Goal: Information Seeking & Learning: Learn about a topic

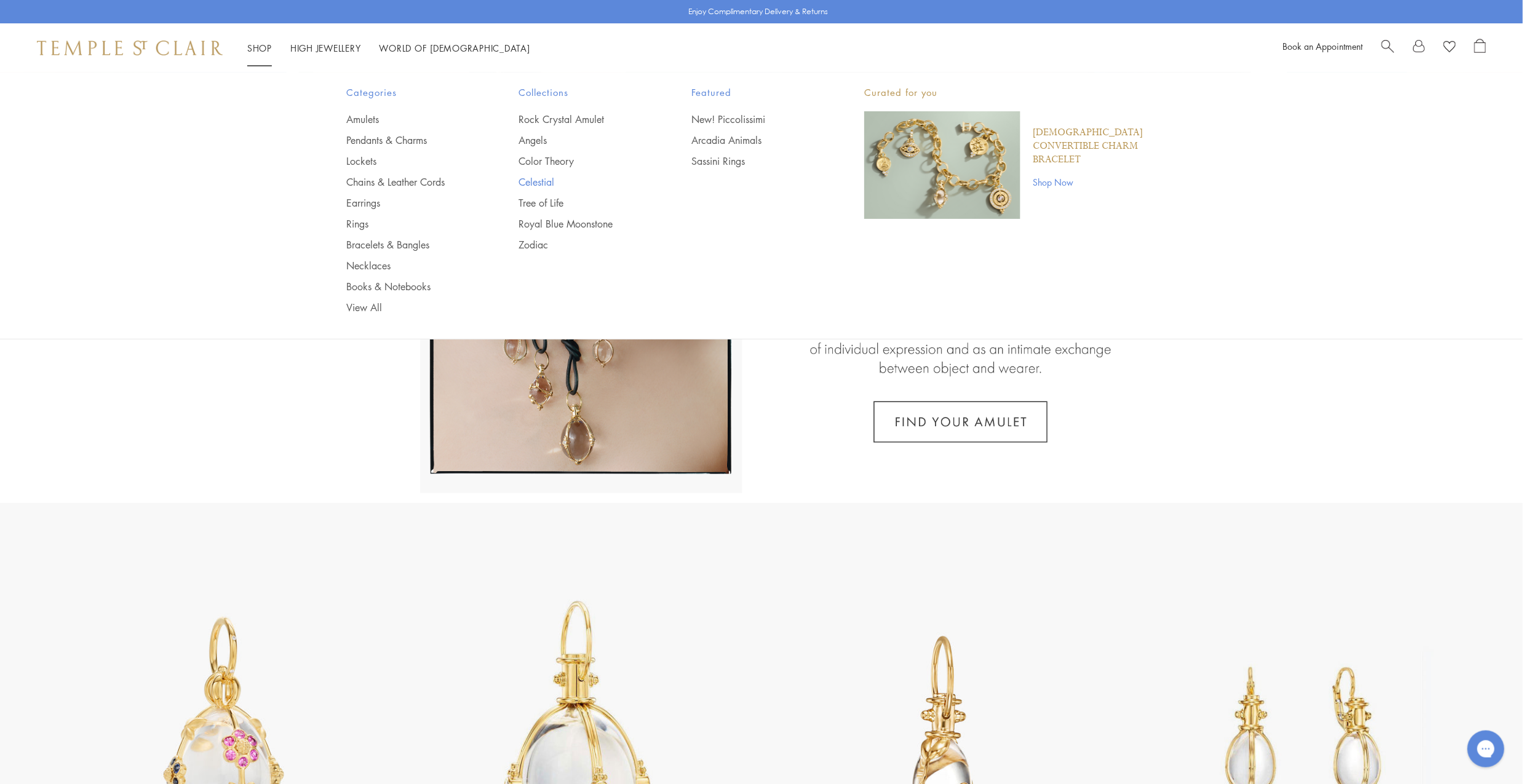
click at [536, 179] on link "Celestial" at bounding box center [581, 182] width 124 height 14
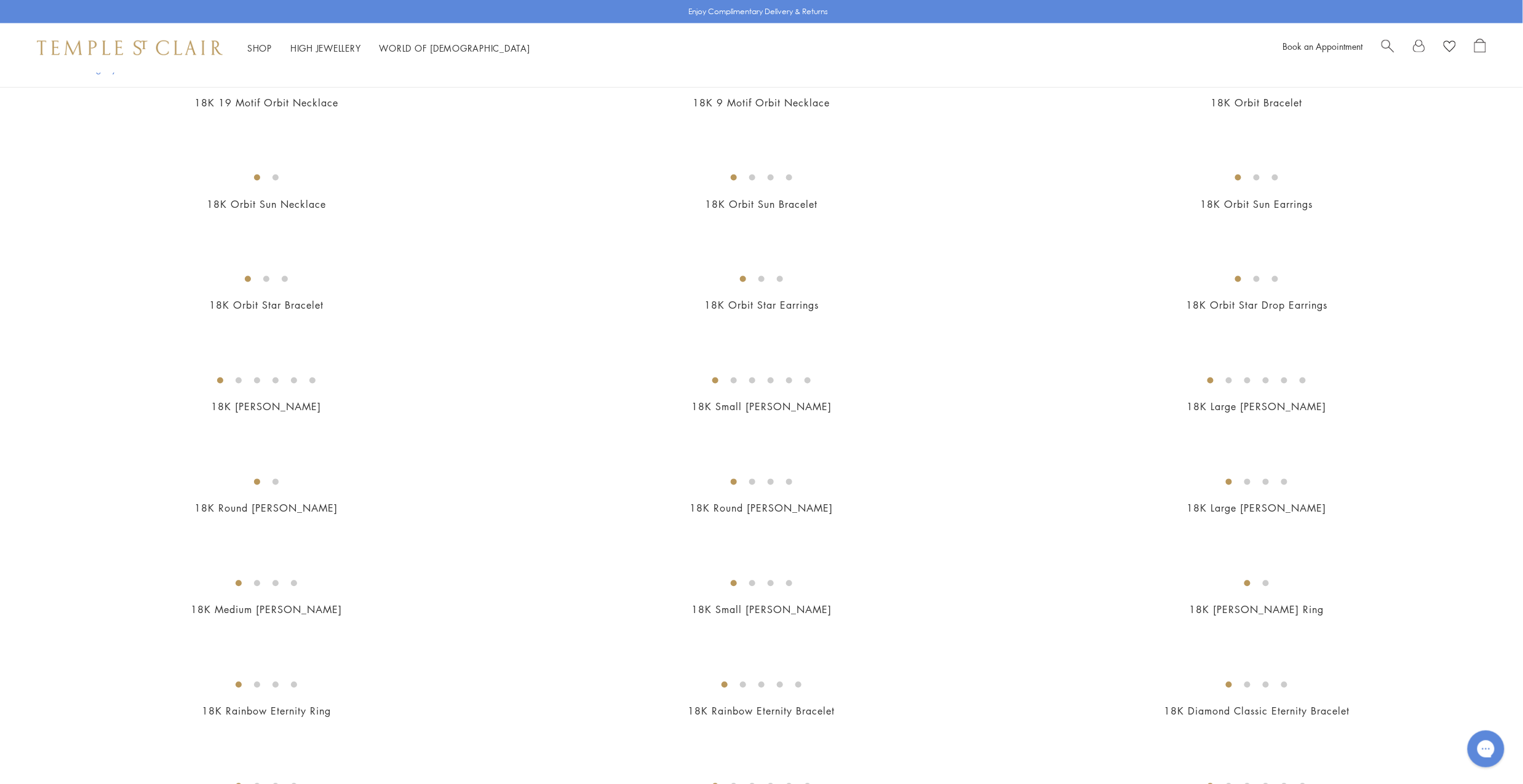
scroll to position [935, 0]
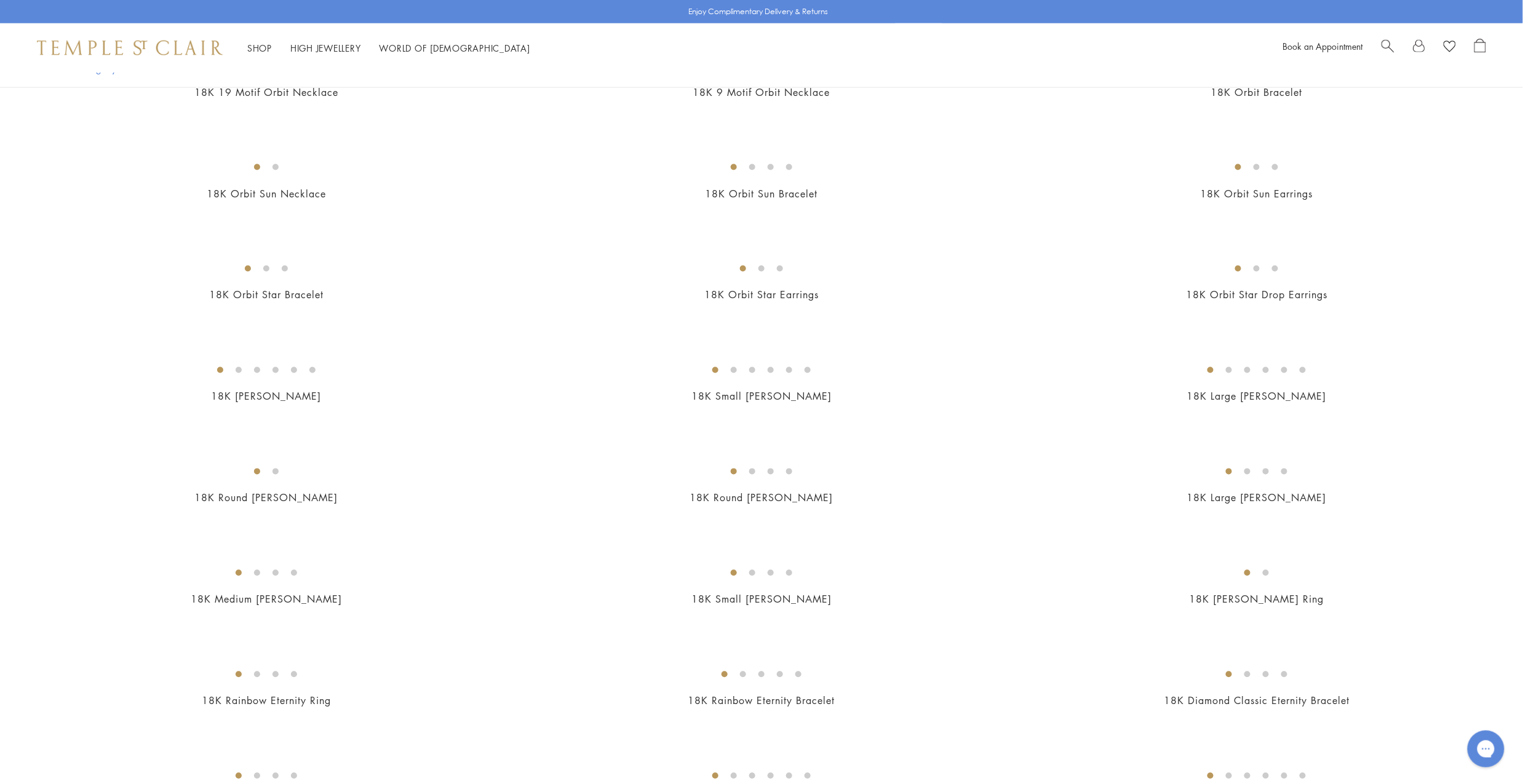
click at [0, 0] on img at bounding box center [0, 0] width 0 height 0
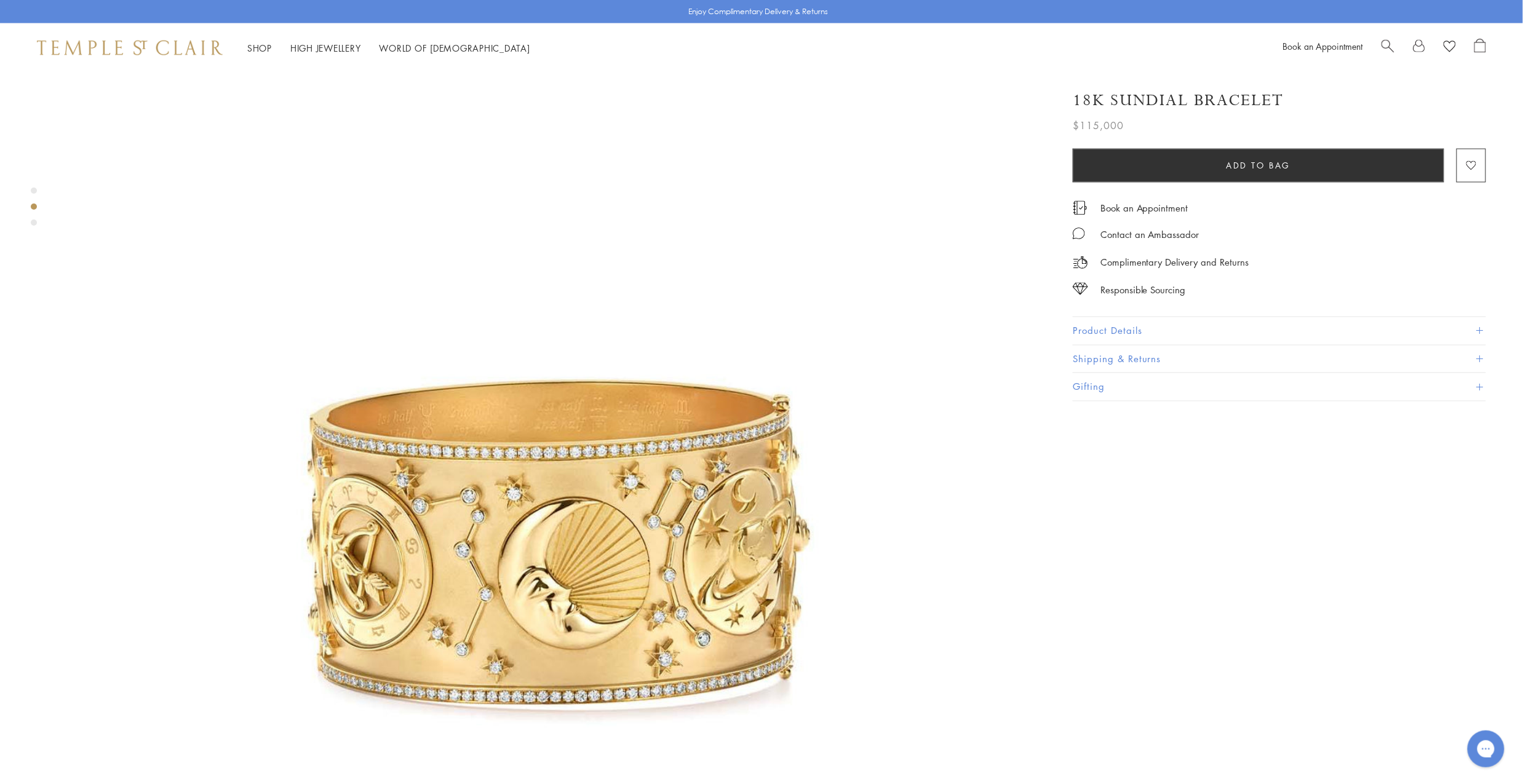
scroll to position [966, 0]
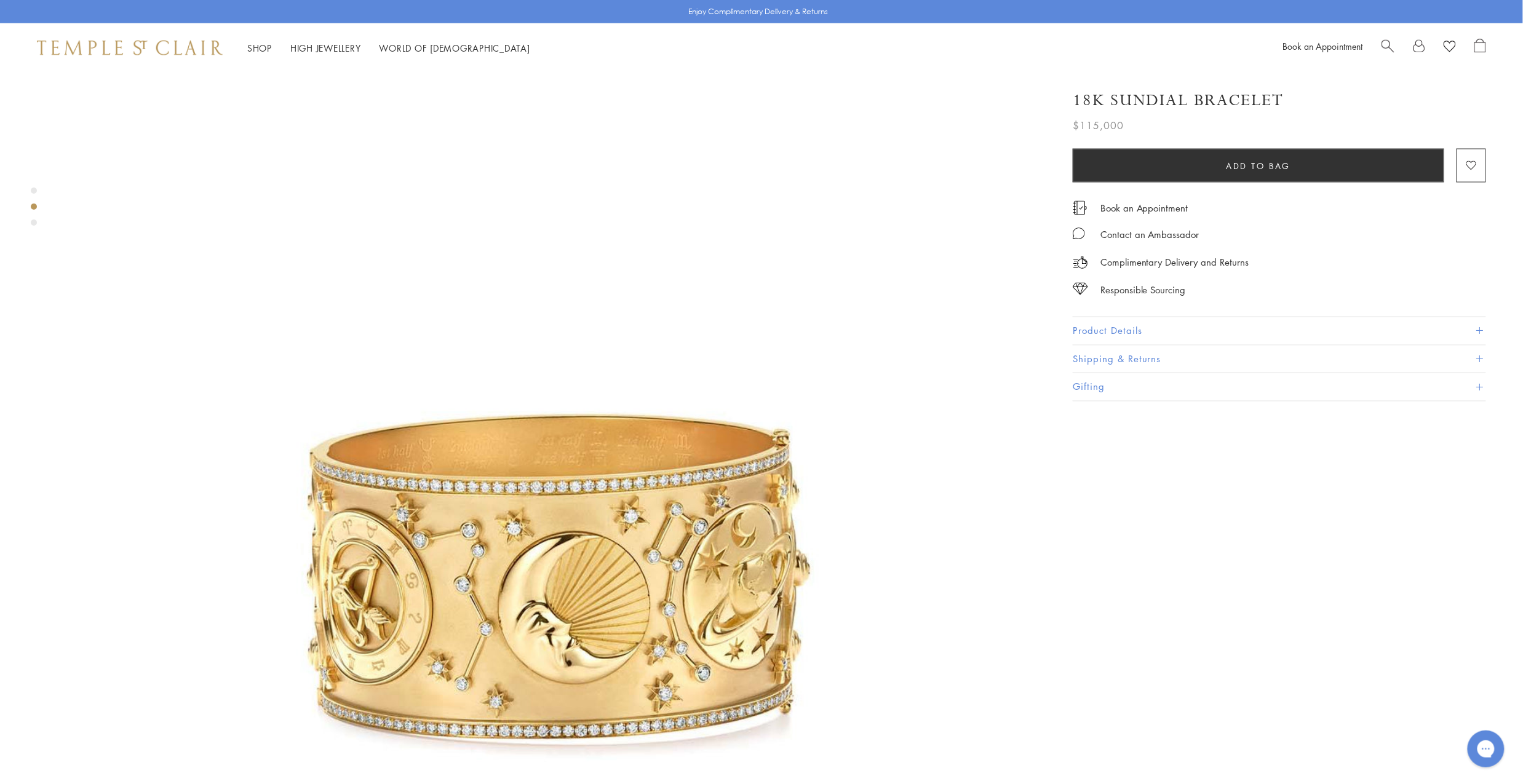
click at [574, 434] on img at bounding box center [553, 597] width 982 height 982
click at [1131, 95] on h1 "18K Sundial Bracelet" at bounding box center [1178, 100] width 211 height 21
copy div "18K Sundial Bracelet"
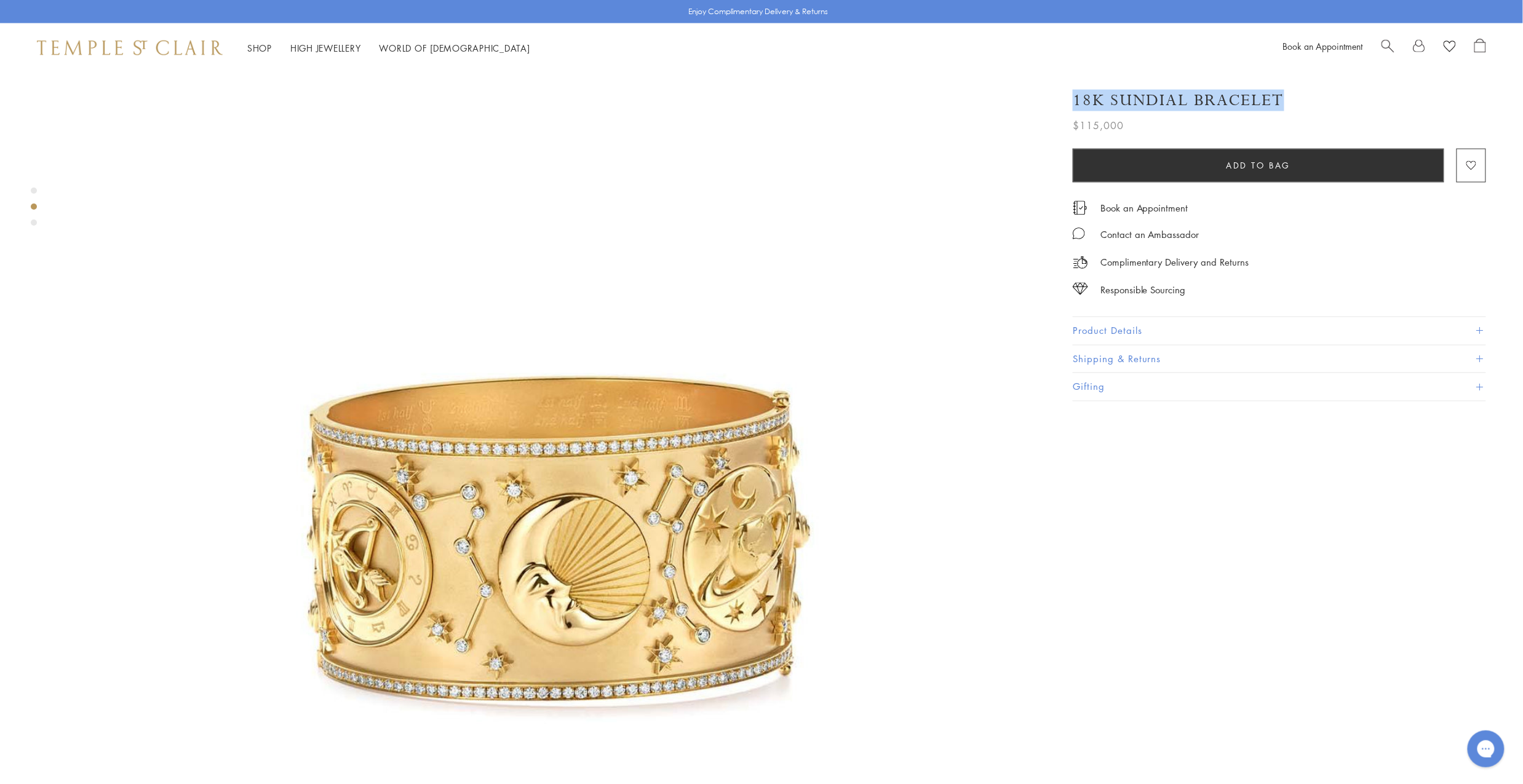
scroll to position [1004, 0]
click at [1079, 333] on button "Product Details" at bounding box center [1279, 331] width 413 height 27
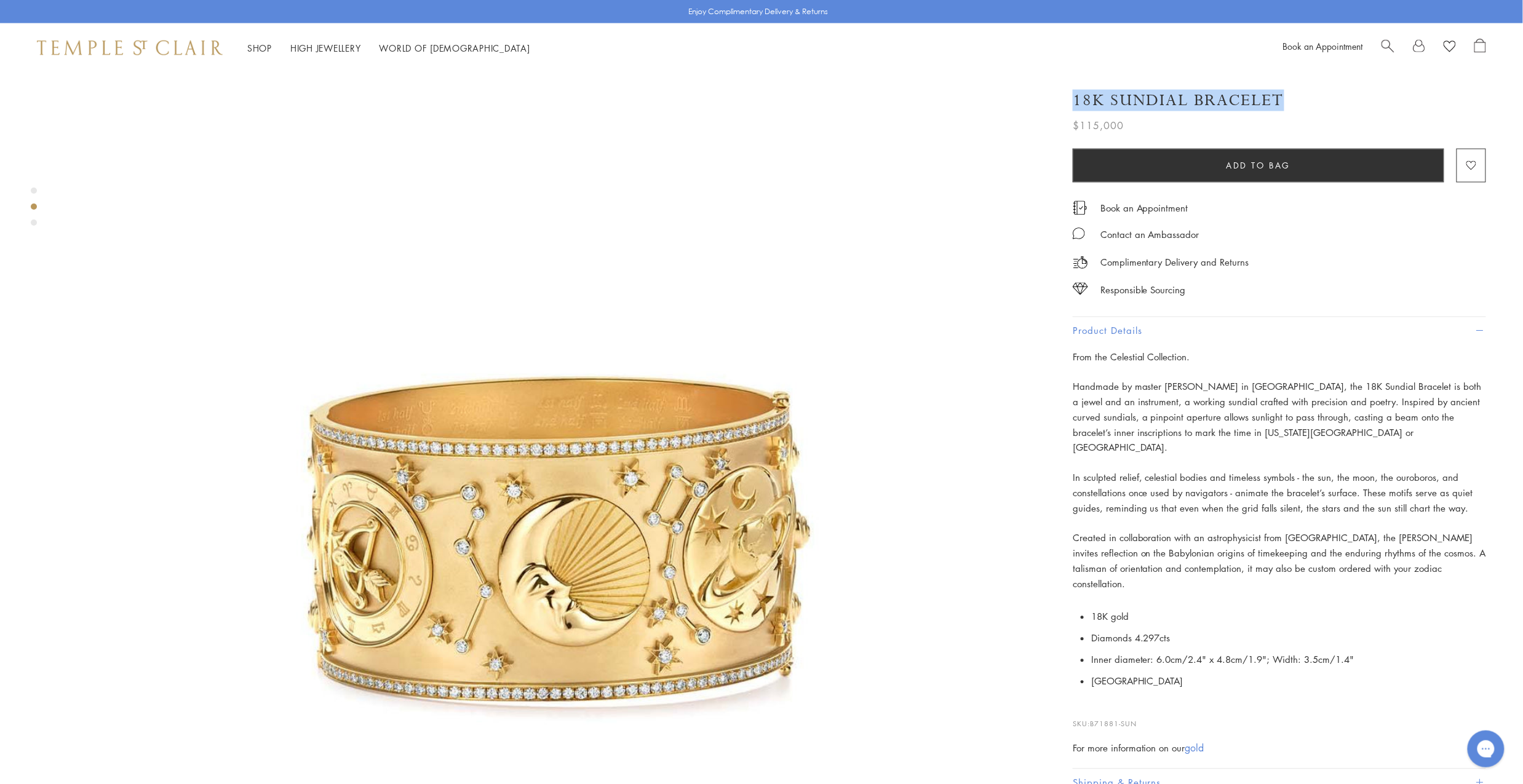
scroll to position [1004, 2]
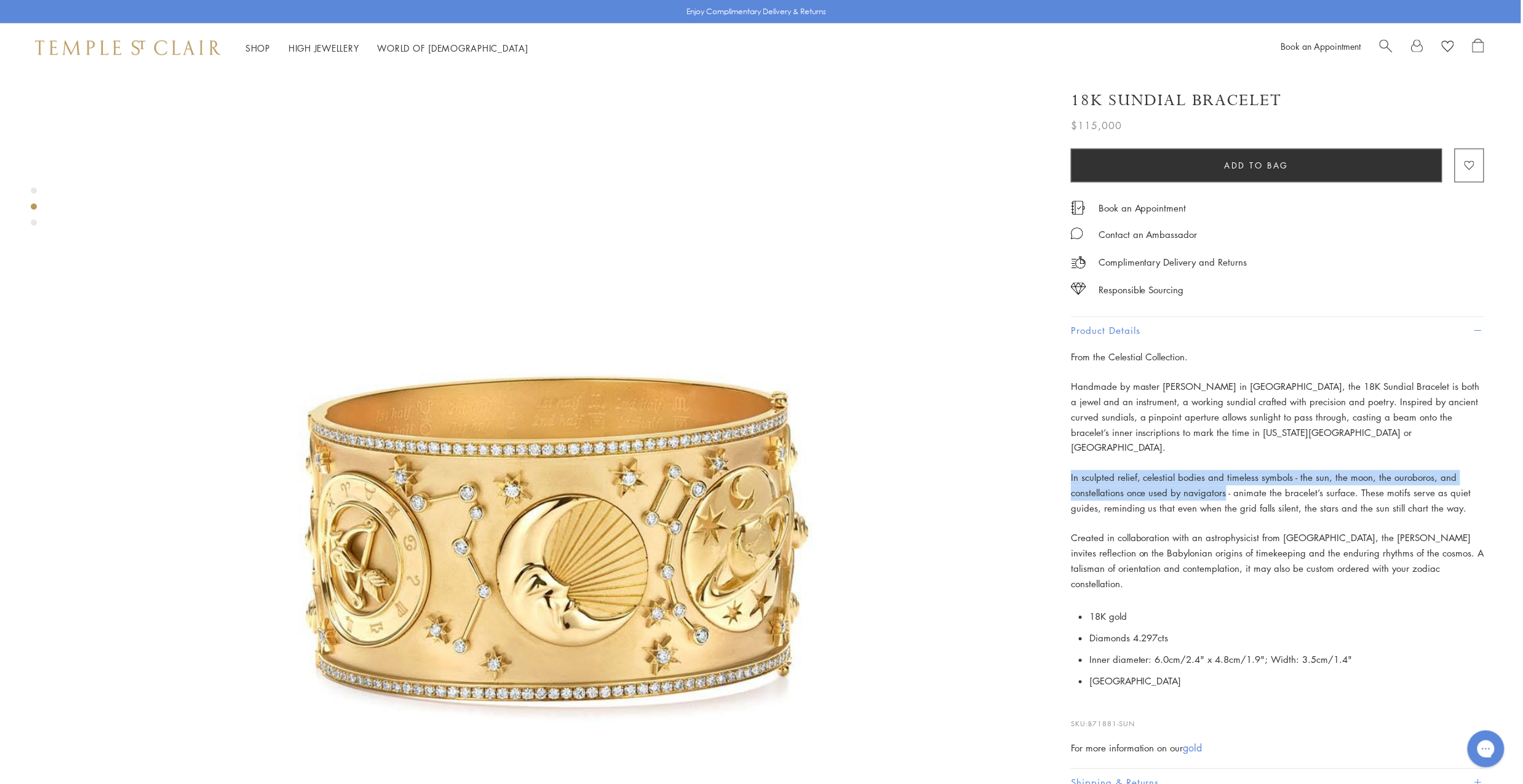
drag, startPoint x: 1069, startPoint y: 457, endPoint x: 1224, endPoint y: 478, distance: 156.4
click at [1224, 478] on div "18K Sundial Bracelet $115,000 From the Celestial Collection. Handmade by master…" at bounding box center [1268, 451] width 431 height 748
copy p "In sculpted relief, celestial bodies and timeless symbols - the sun, the moon, …"
click at [1339, 483] on p "In sculpted relief, celestial bodies and timeless symbols - the sun, the moon, …" at bounding box center [1278, 493] width 413 height 46
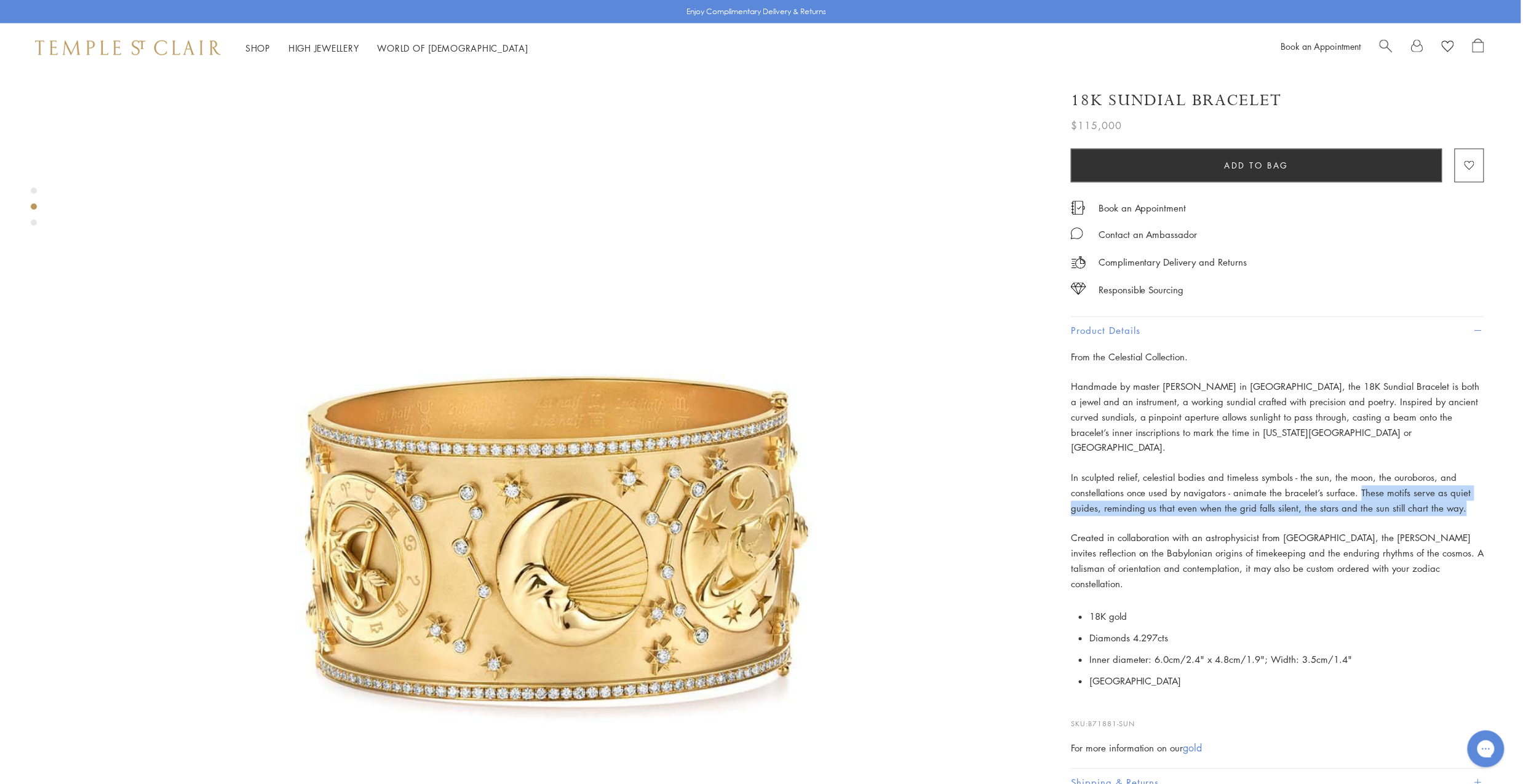
drag, startPoint x: 1357, startPoint y: 474, endPoint x: 1482, endPoint y: 494, distance: 126.6
click at [1482, 494] on p "In sculpted relief, celestial bodies and timeless symbols - the sun, the moon, …" at bounding box center [1278, 493] width 413 height 46
copy p "These motifs serve as quiet guides, reminding us that even when the grid falls …"
click at [1262, 470] on p "In sculpted relief, celestial bodies and timeless symbols - the sun, the moon, …" at bounding box center [1278, 493] width 413 height 46
drag, startPoint x: 1368, startPoint y: 488, endPoint x: 1068, endPoint y: 450, distance: 302.4
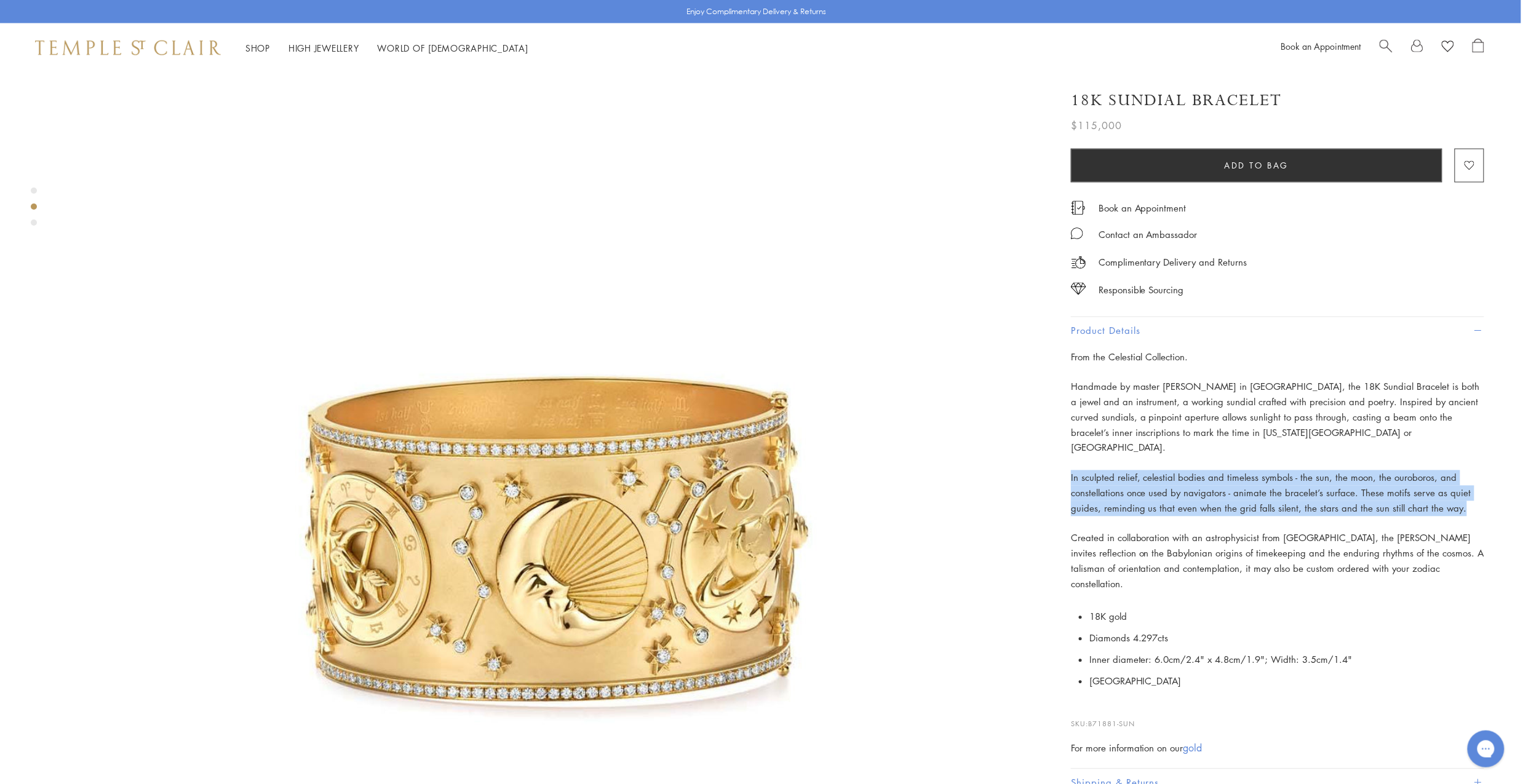
click at [1068, 450] on div "18K Sundial Bracelet $115,000 From the Celestial Collection. Handmade by master…" at bounding box center [1268, 451] width 431 height 748
copy p "In sculpted relief, celestial bodies and timeless symbols - the sun, the moon, …"
